Goal: Information Seeking & Learning: Compare options

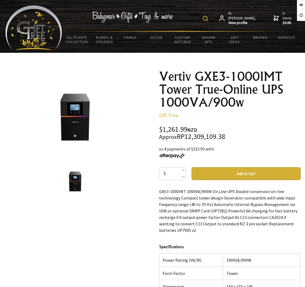
click at [186, 102] on h1 "Vertiv GXE3-1000IMT Tower True-Online UPS 1000VA/900w" at bounding box center [230, 89] width 142 height 39
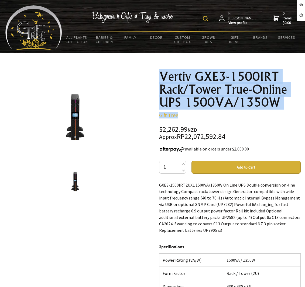
drag, startPoint x: 158, startPoint y: 74, endPoint x: 277, endPoint y: 111, distance: 124.7
click at [277, 111] on div "Vertiv GXE3-1500IRT Rack/Tower True-Online UPS 1500VA/1350W Gift Tree $2,262.99…" at bounding box center [230, 236] width 150 height 341
copy div "Vertiv GXE3-1500IRT Rack/Tower True-Online UPS 1500VA/1350W Gift Tree"
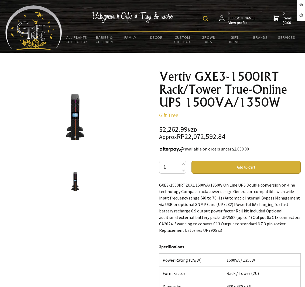
click at [270, 120] on div "Vertiv GXE3-1500IRT Rack/Tower True-Online UPS 1500VA/1350W Gift Tree $2,262.99…" at bounding box center [230, 235] width 142 height 330
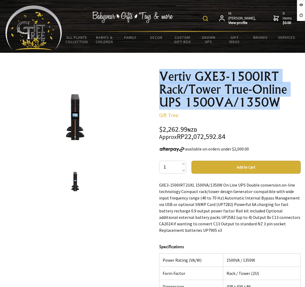
drag, startPoint x: 158, startPoint y: 72, endPoint x: 280, endPoint y: 103, distance: 125.4
click at [280, 103] on div "1 /1 Vertiv GXE3-1500IRT Rack/Tower True-Online UPS 1500VA/1350W Gift Tree $2,2…" at bounding box center [152, 236] width 305 height 341
copy h1 "Vertiv GXE3-1500IRT Rack/Tower True-Online UPS 1500VA/1350W"
